Goal: Use online tool/utility: Utilize a website feature to perform a specific function

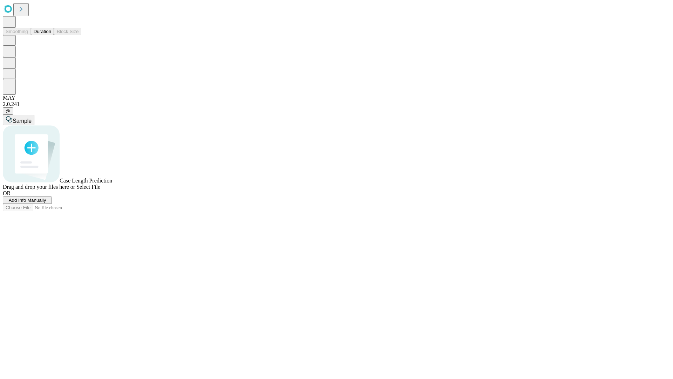
click at [51, 35] on button "Duration" at bounding box center [42, 31] width 23 height 7
click at [46, 203] on span "Add Info Manually" at bounding box center [28, 199] width 38 height 5
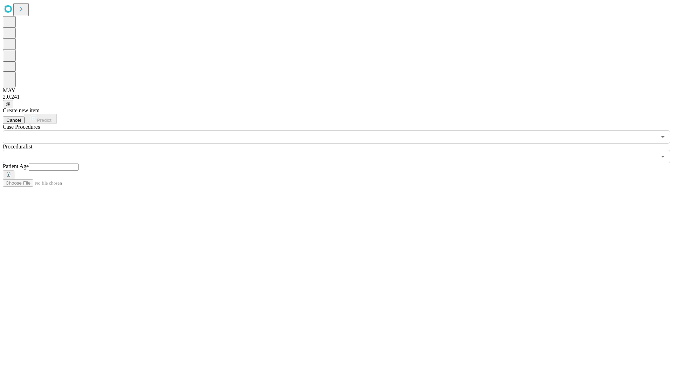
click at [79, 163] on input "text" at bounding box center [54, 166] width 50 height 7
type input "**"
click at [342, 150] on input "text" at bounding box center [330, 156] width 654 height 13
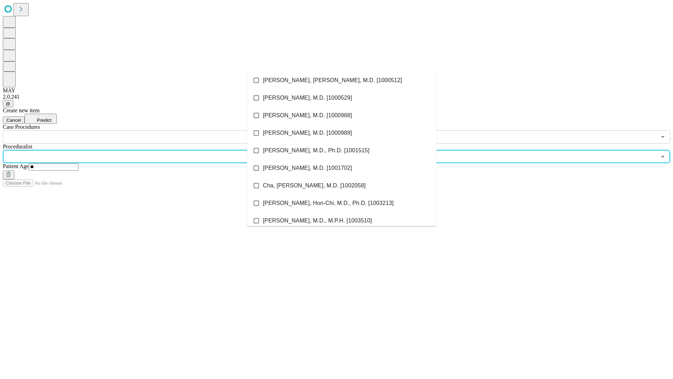
click at [342, 80] on li "[PERSON_NAME], [PERSON_NAME], M.D. [1000512]" at bounding box center [341, 81] width 189 height 18
click at [147, 130] on input "text" at bounding box center [330, 136] width 654 height 13
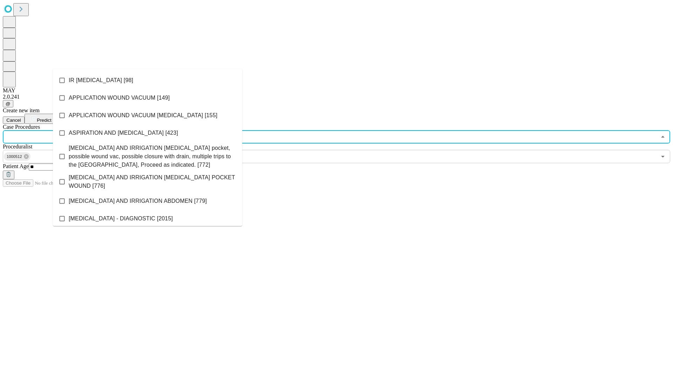
click at [148, 80] on li "IR [MEDICAL_DATA] [98]" at bounding box center [147, 81] width 189 height 18
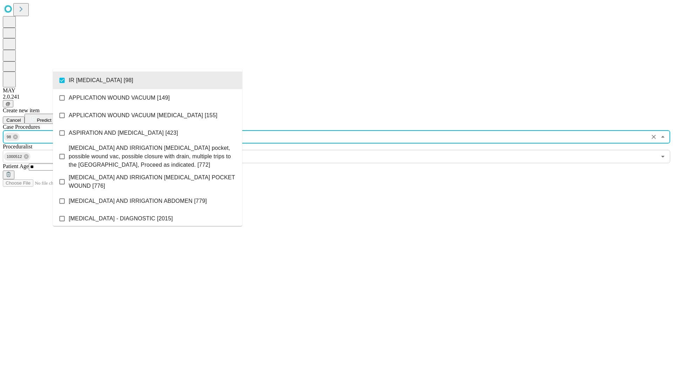
click at [51, 118] on span "Predict" at bounding box center [44, 120] width 14 height 5
